Goal: Transaction & Acquisition: Purchase product/service

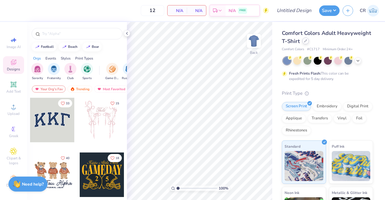
click at [307, 40] on icon at bounding box center [305, 40] width 3 height 3
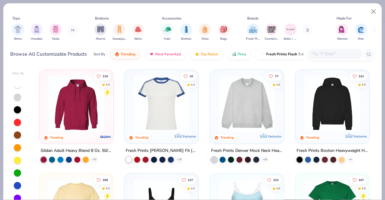
click at [74, 30] on icon at bounding box center [73, 30] width 1 height 2
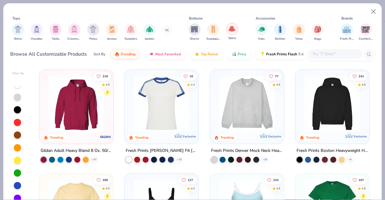
click at [229, 27] on img "filter for Skirts" at bounding box center [232, 28] width 7 height 7
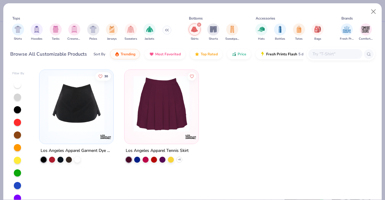
click at [107, 97] on img at bounding box center [76, 104] width 62 height 56
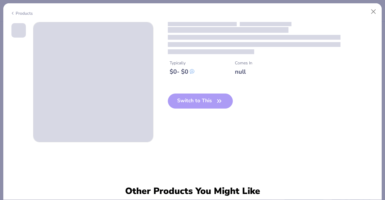
click at [107, 97] on span at bounding box center [93, 82] width 120 height 120
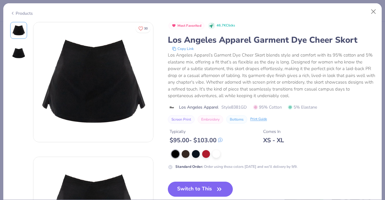
click at [319, 136] on div "Typically $ 95.00 - $ 103.00 Comes In XS - XL" at bounding box center [271, 134] width 207 height 20
click at [376, 11] on button "Close" at bounding box center [373, 11] width 11 height 11
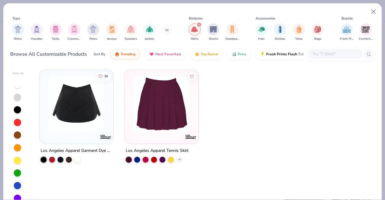
click at [165, 115] on img at bounding box center [162, 104] width 62 height 56
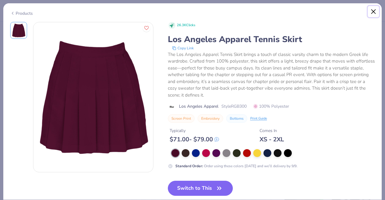
click at [372, 12] on button "Close" at bounding box center [373, 11] width 11 height 11
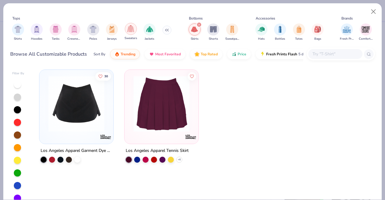
click at [135, 30] on div "filter for Sweaters" at bounding box center [131, 29] width 12 height 12
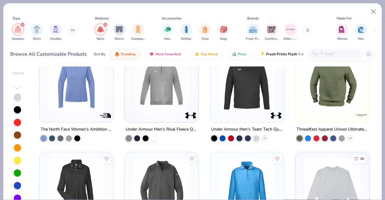
scroll to position [619, 0]
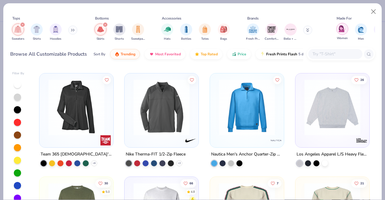
click at [344, 25] on img "filter for Women" at bounding box center [342, 28] width 7 height 7
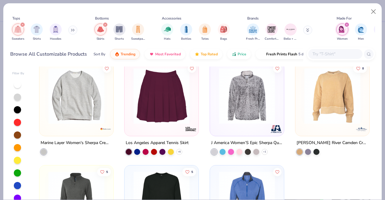
scroll to position [265, 0]
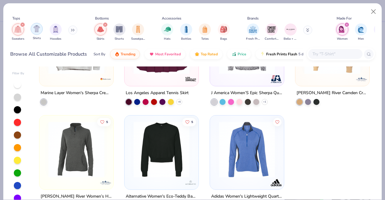
click at [41, 31] on div "filter for Shirts" at bounding box center [37, 29] width 12 height 12
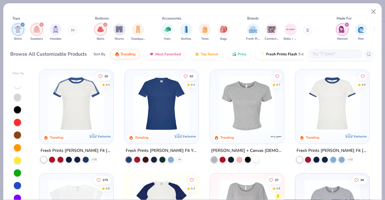
click at [72, 31] on icon at bounding box center [73, 30] width 4 height 3
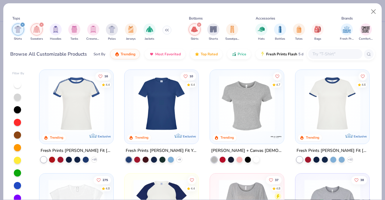
click at [42, 24] on icon "filter for Sweaters" at bounding box center [41, 24] width 2 height 2
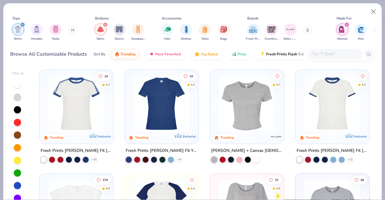
click at [26, 23] on div "Shirts Hoodies Tanks" at bounding box center [44, 32] width 69 height 22
click at [22, 25] on icon "filter for Shirts" at bounding box center [22, 24] width 2 height 2
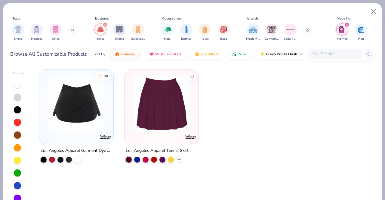
click at [74, 31] on icon at bounding box center [73, 30] width 1 height 2
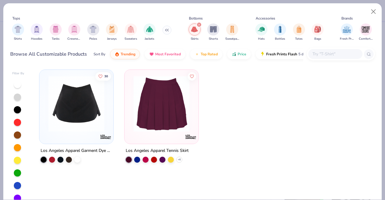
click at [341, 53] on input "text" at bounding box center [335, 54] width 46 height 7
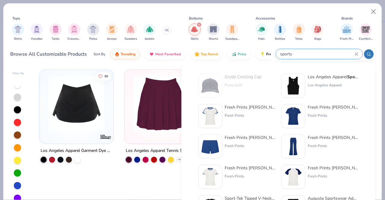
type input "sporty"
click at [200, 24] on div "filter for Skirts" at bounding box center [199, 24] width 5 height 5
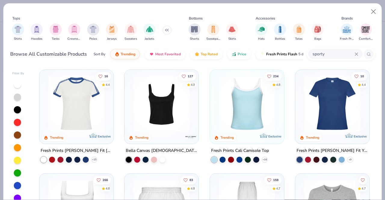
click at [330, 53] on input "sporty" at bounding box center [333, 54] width 43 height 7
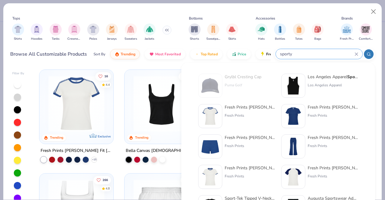
click at [258, 110] on div "Fresh Prints [PERSON_NAME] Fit [PERSON_NAME] Shirt with Stripes" at bounding box center [250, 107] width 51 height 6
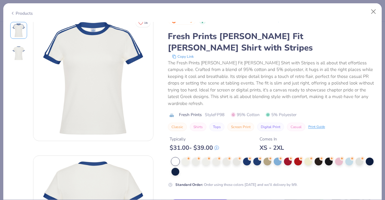
scroll to position [6, 0]
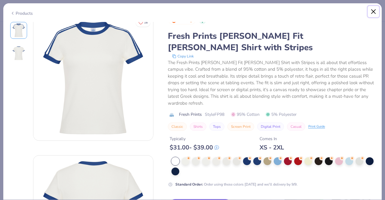
click at [375, 14] on button "Close" at bounding box center [373, 11] width 11 height 11
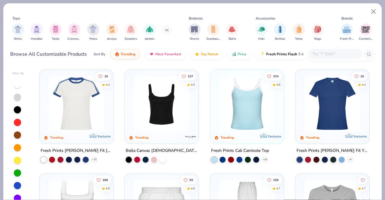
scroll to position [67, 0]
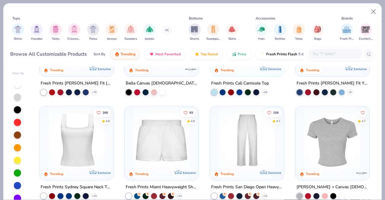
click at [334, 55] on input "text" at bounding box center [335, 54] width 46 height 7
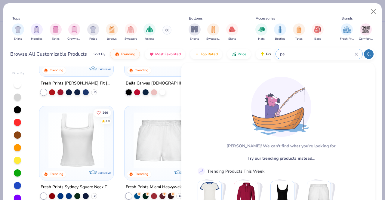
type input "p"
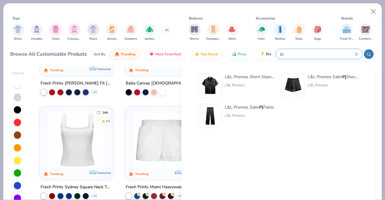
type input "pj"
click at [243, 79] on div "L&L Promos Short Sleeve Satin Pj Top" at bounding box center [250, 77] width 51 height 6
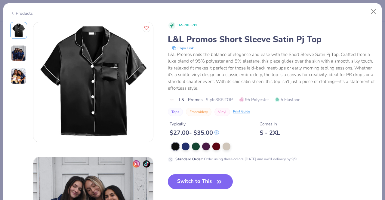
click at [24, 51] on img at bounding box center [19, 53] width 16 height 16
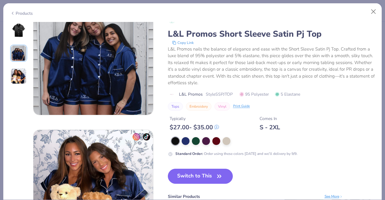
scroll to position [151, 0]
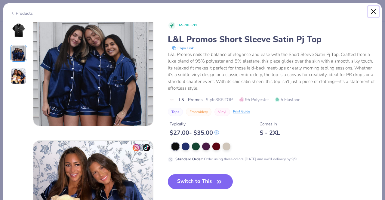
click at [375, 12] on button "Close" at bounding box center [373, 11] width 11 height 11
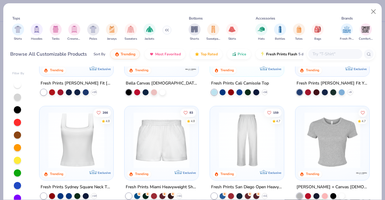
click at [317, 53] on input "text" at bounding box center [335, 54] width 46 height 7
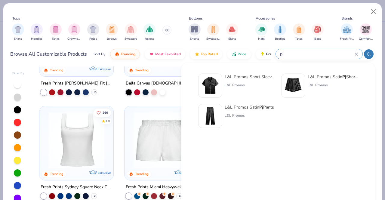
type input "pj"
click at [246, 117] on div "L&L Promos" at bounding box center [249, 115] width 49 height 5
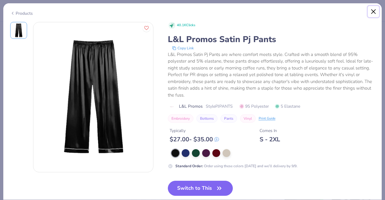
click at [375, 12] on button "Close" at bounding box center [373, 11] width 11 height 11
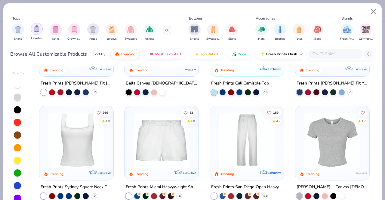
click at [34, 28] on img "filter for Hoodies" at bounding box center [36, 28] width 7 height 7
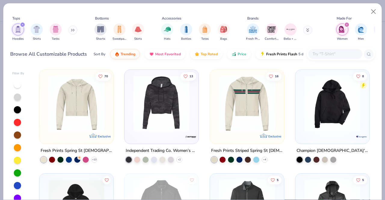
click at [346, 24] on icon "filter for Women" at bounding box center [347, 24] width 2 height 2
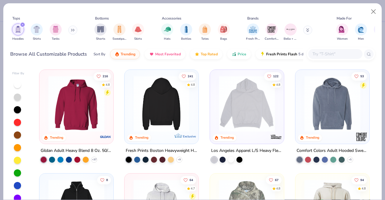
click at [163, 118] on img at bounding box center [162, 104] width 62 height 56
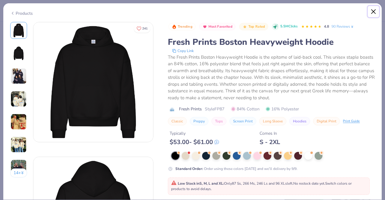
click at [373, 12] on button "Close" at bounding box center [373, 11] width 11 height 11
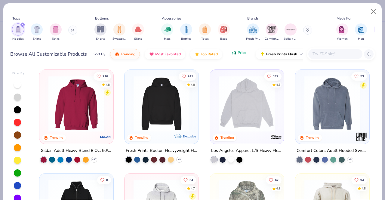
click at [245, 56] on button "Price" at bounding box center [239, 53] width 24 height 10
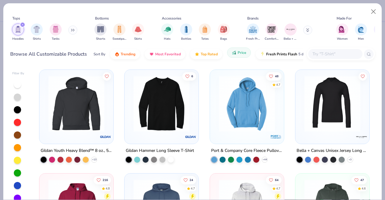
click at [245, 56] on button "Price" at bounding box center [239, 53] width 24 height 10
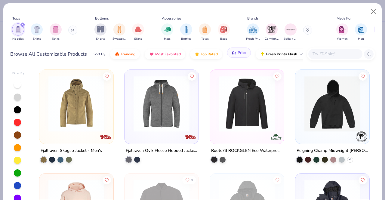
click at [245, 56] on button "Price" at bounding box center [239, 53] width 24 height 10
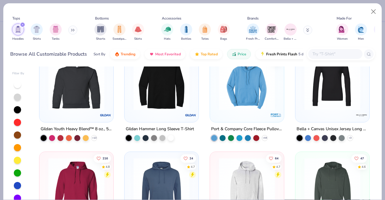
scroll to position [79, 0]
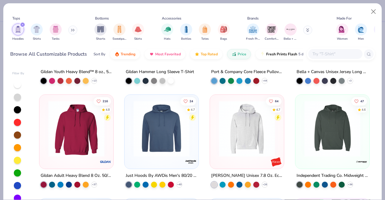
click at [91, 128] on img at bounding box center [76, 129] width 62 height 56
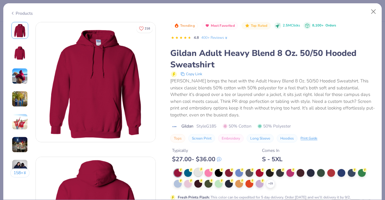
click at [198, 171] on div at bounding box center [198, 173] width 8 height 8
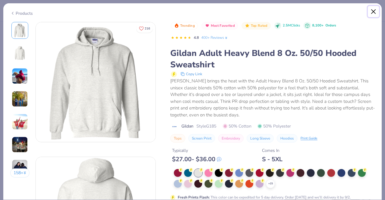
click at [373, 12] on button "Close" at bounding box center [373, 11] width 11 height 11
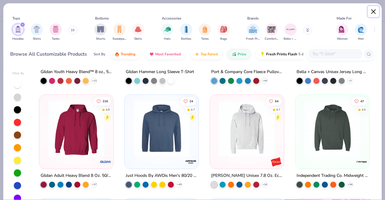
click at [370, 12] on button "Close" at bounding box center [373, 11] width 11 height 11
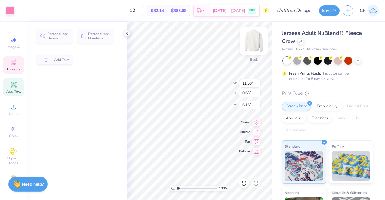
type input "11.50"
type input "0.63"
type input "6.16"
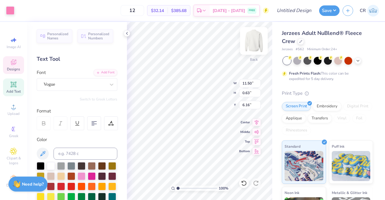
scroll to position [5, 1]
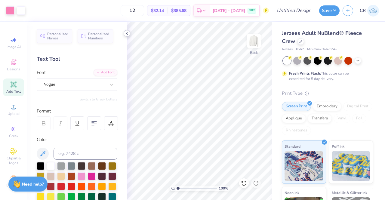
click at [126, 34] on icon at bounding box center [127, 33] width 5 height 5
